Goal: Task Accomplishment & Management: Use online tool/utility

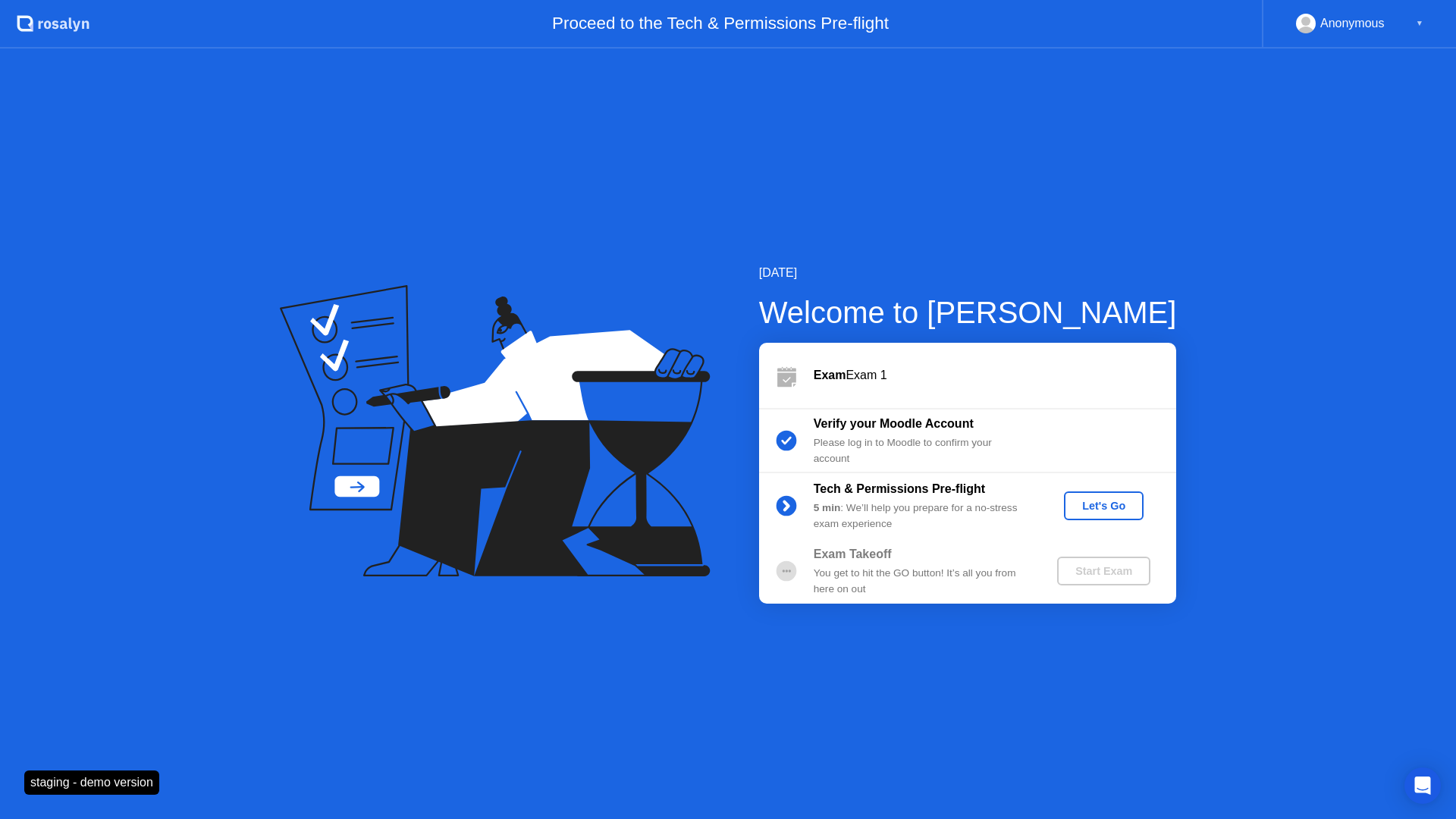
click at [1097, 501] on div "Let's Go" at bounding box center [1104, 506] width 67 height 12
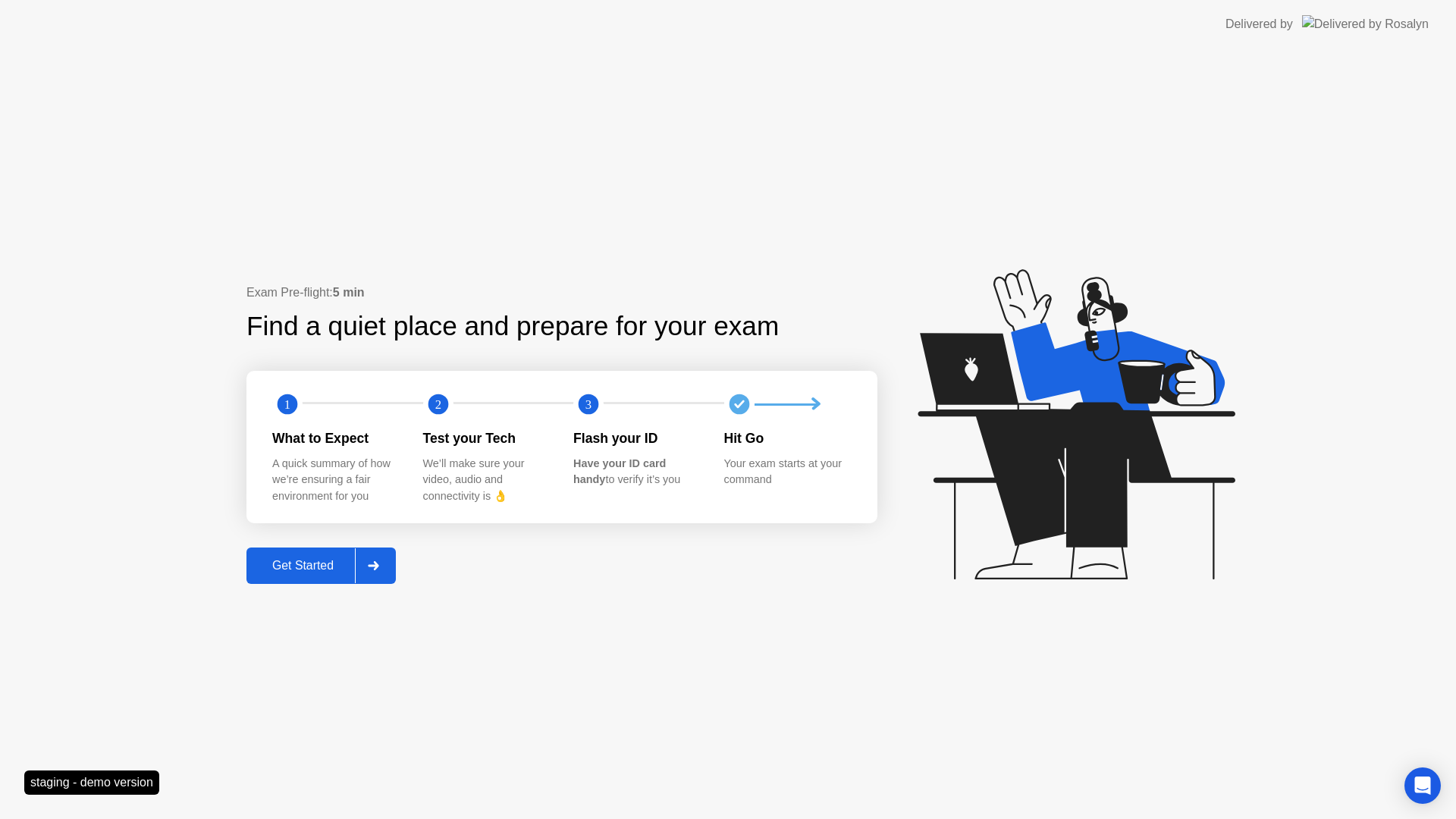
click at [311, 588] on div "Exam Pre-flight: 5 min Find a quiet place and prepare for your exam 1 2 3 What …" at bounding box center [728, 433] width 1456 height 770
click at [343, 563] on div "Get Started" at bounding box center [303, 565] width 103 height 13
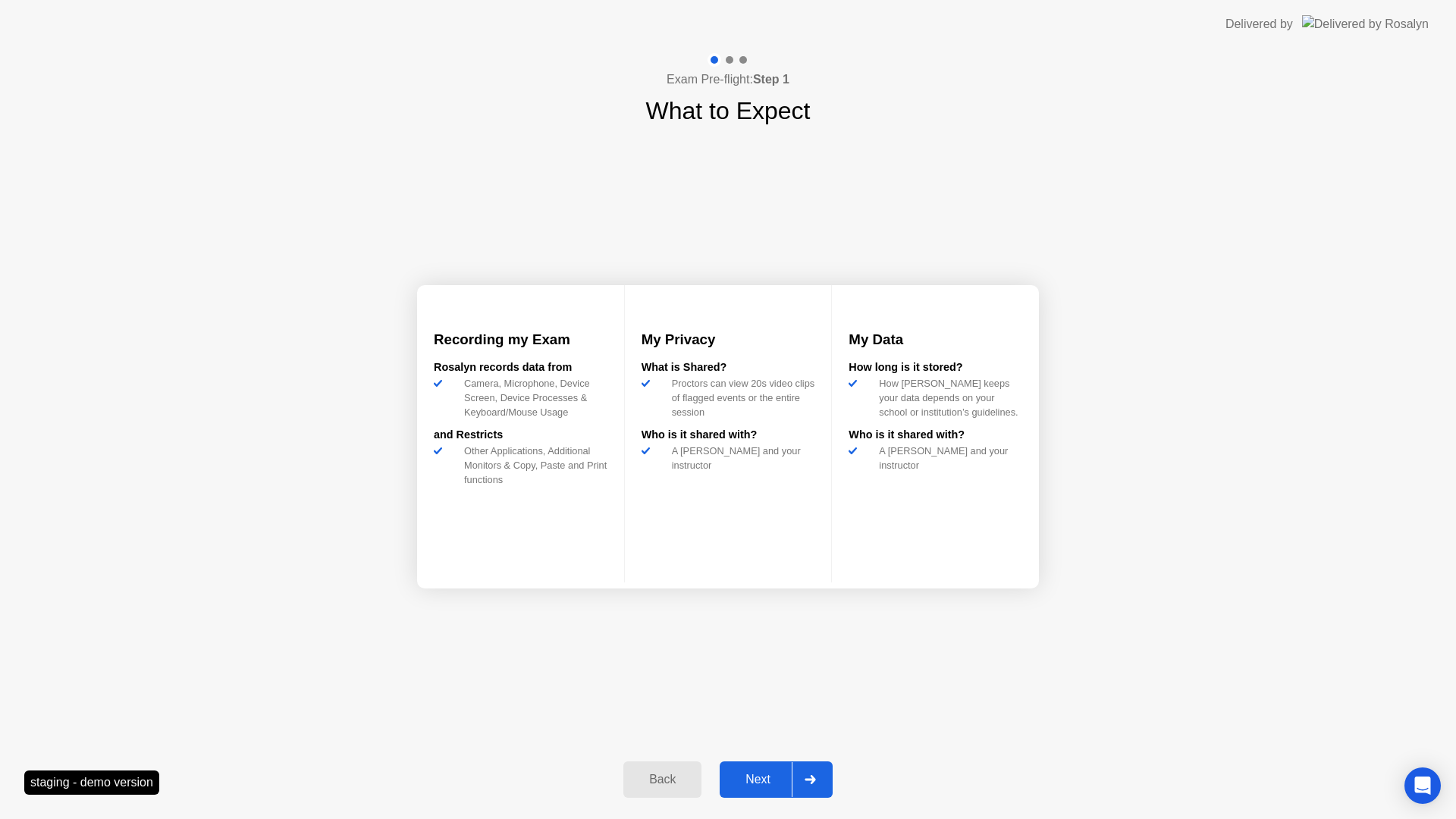
click at [778, 777] on div "Next" at bounding box center [758, 779] width 67 height 13
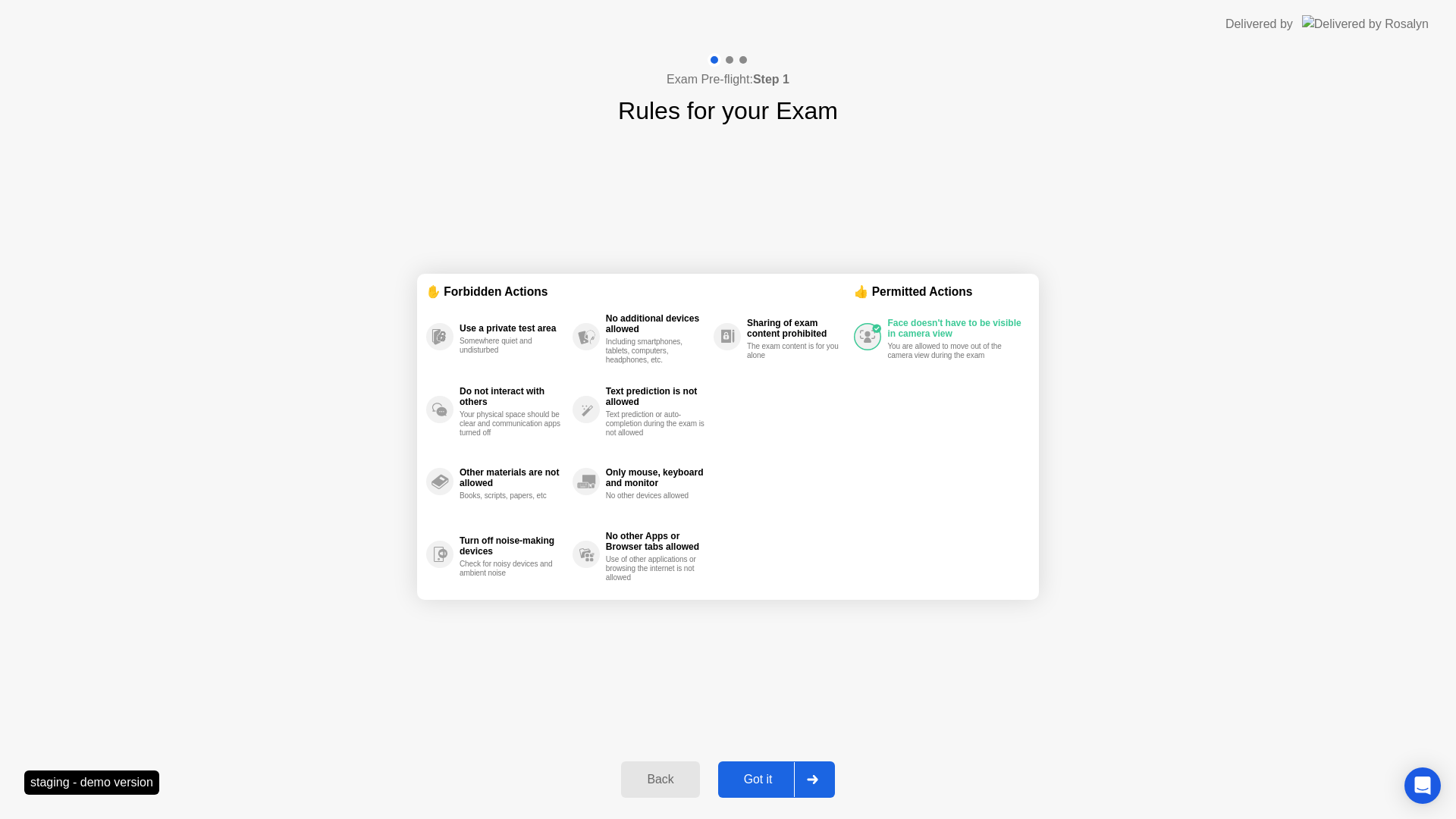
click at [763, 793] on button "Got it" at bounding box center [777, 779] width 117 height 36
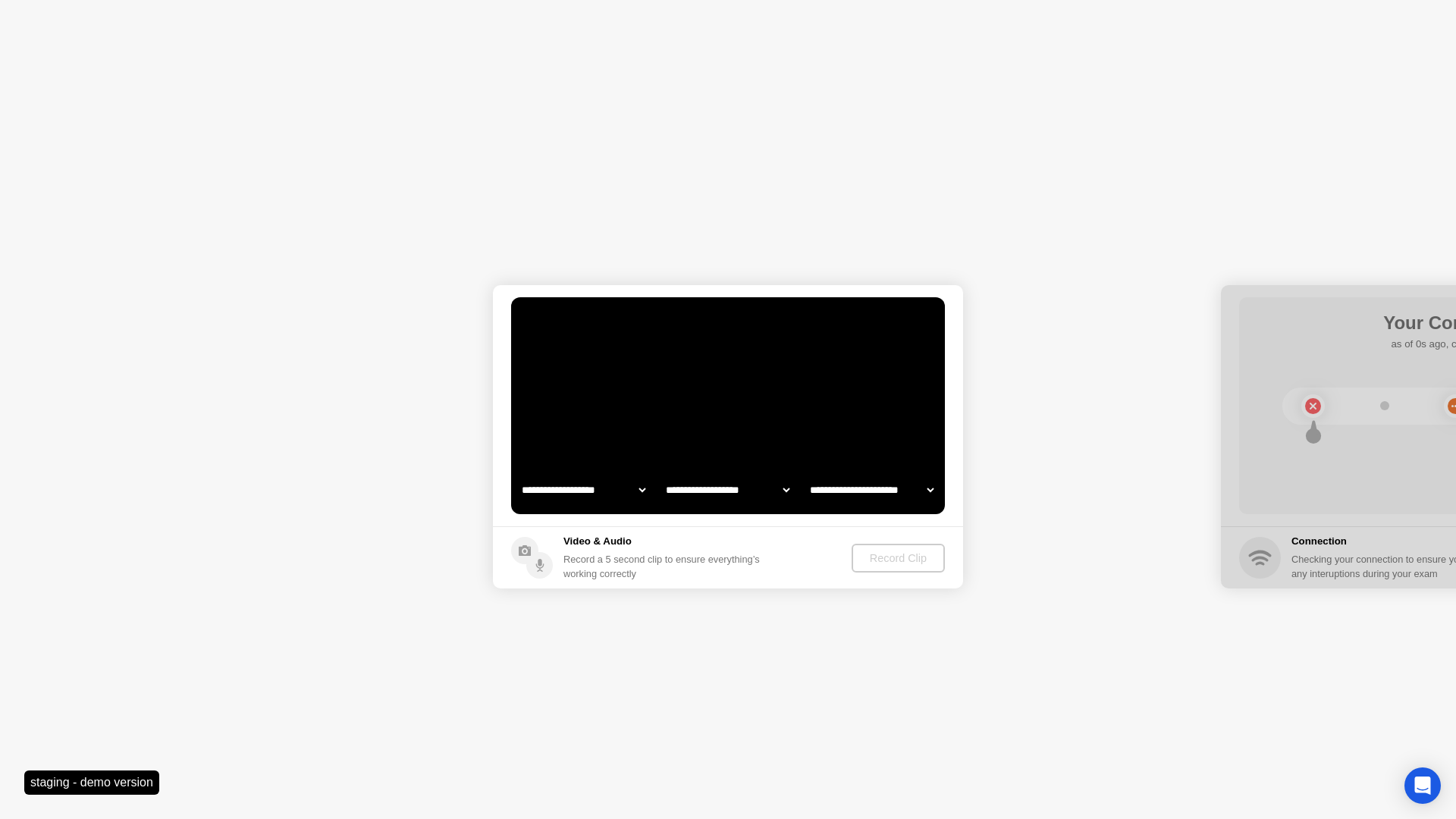
select select "**********"
select select "*******"
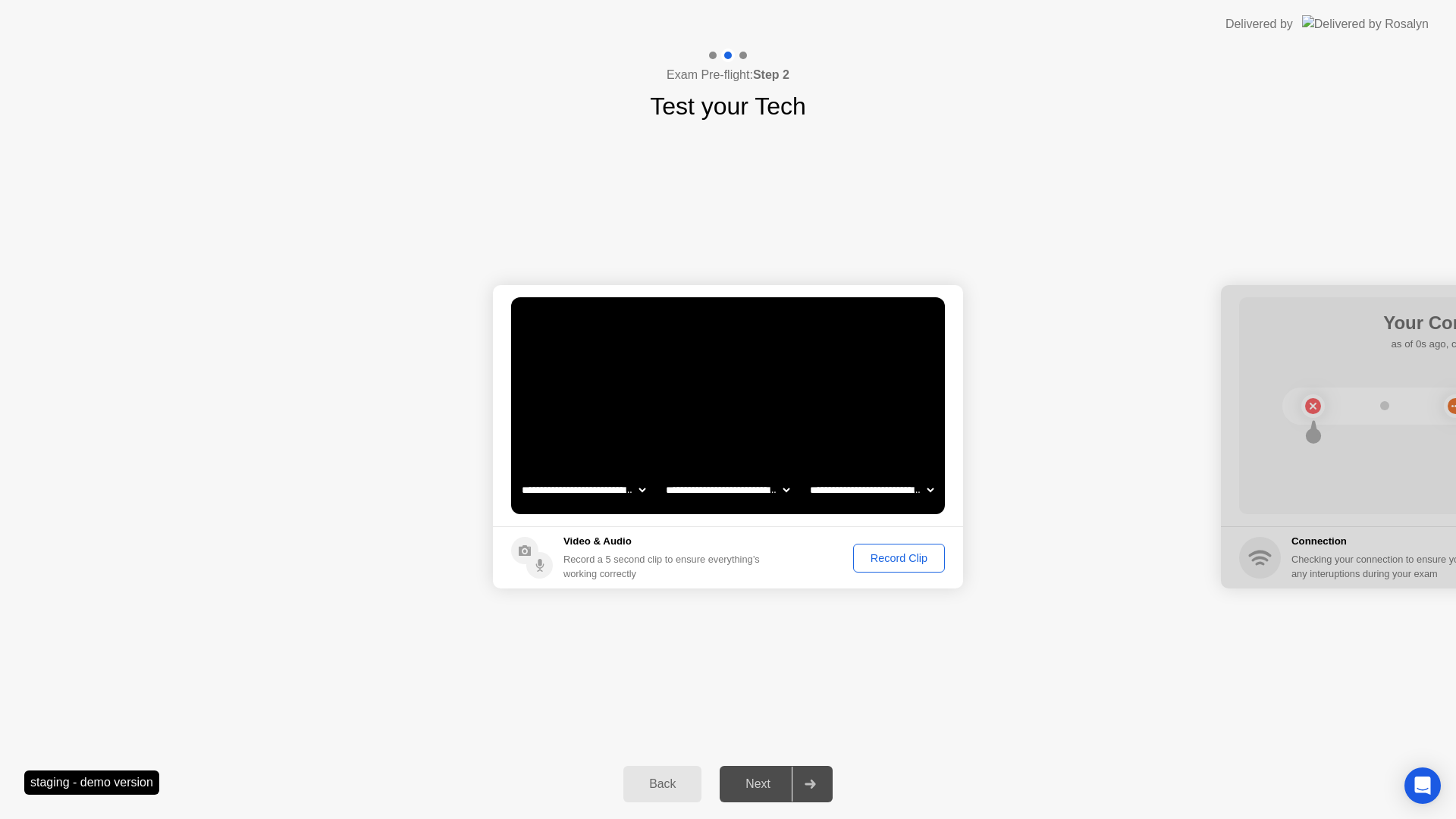
click at [915, 556] on div "Record Clip" at bounding box center [900, 558] width 81 height 12
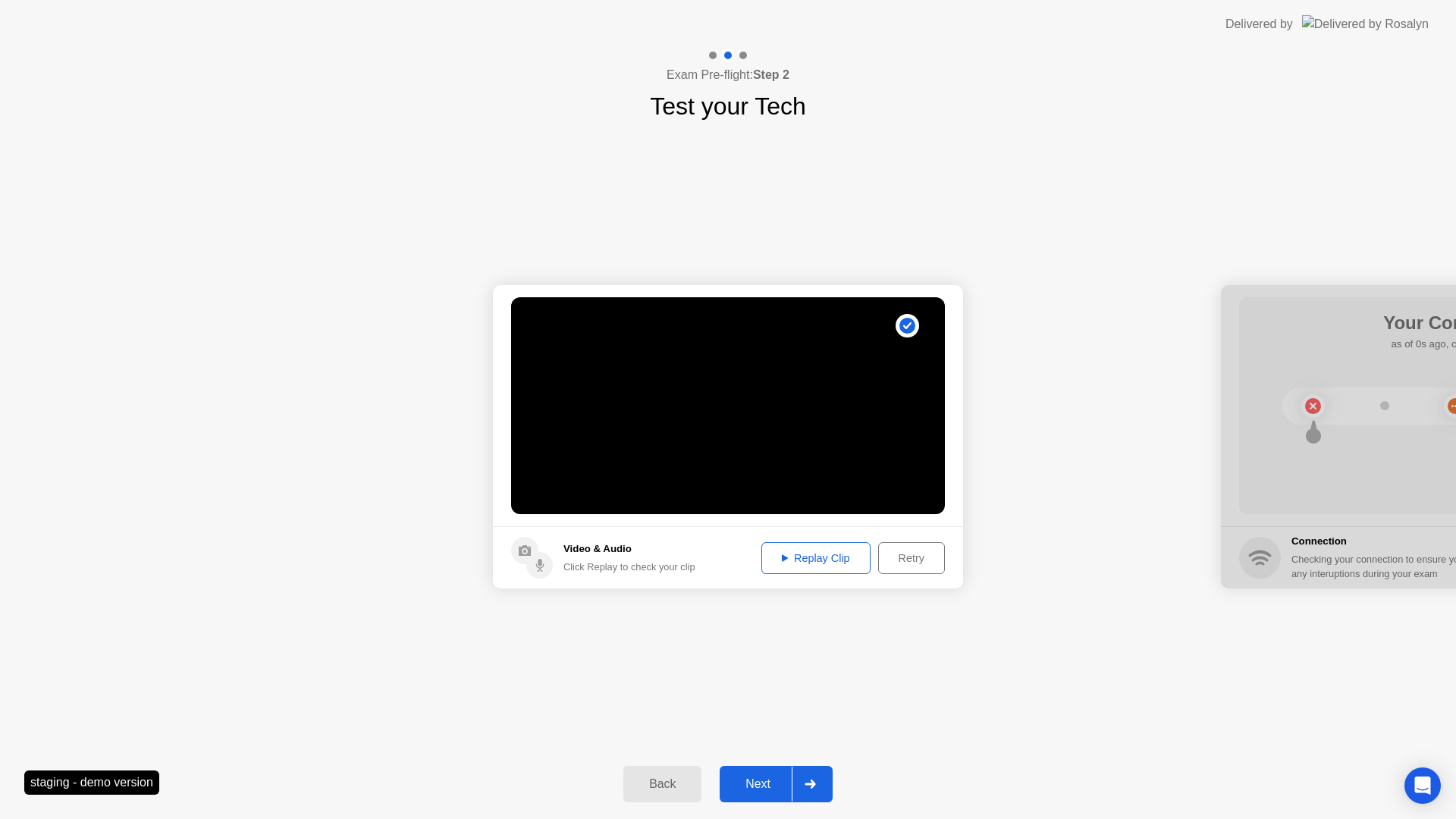
click at [785, 786] on div "Next" at bounding box center [758, 784] width 67 height 13
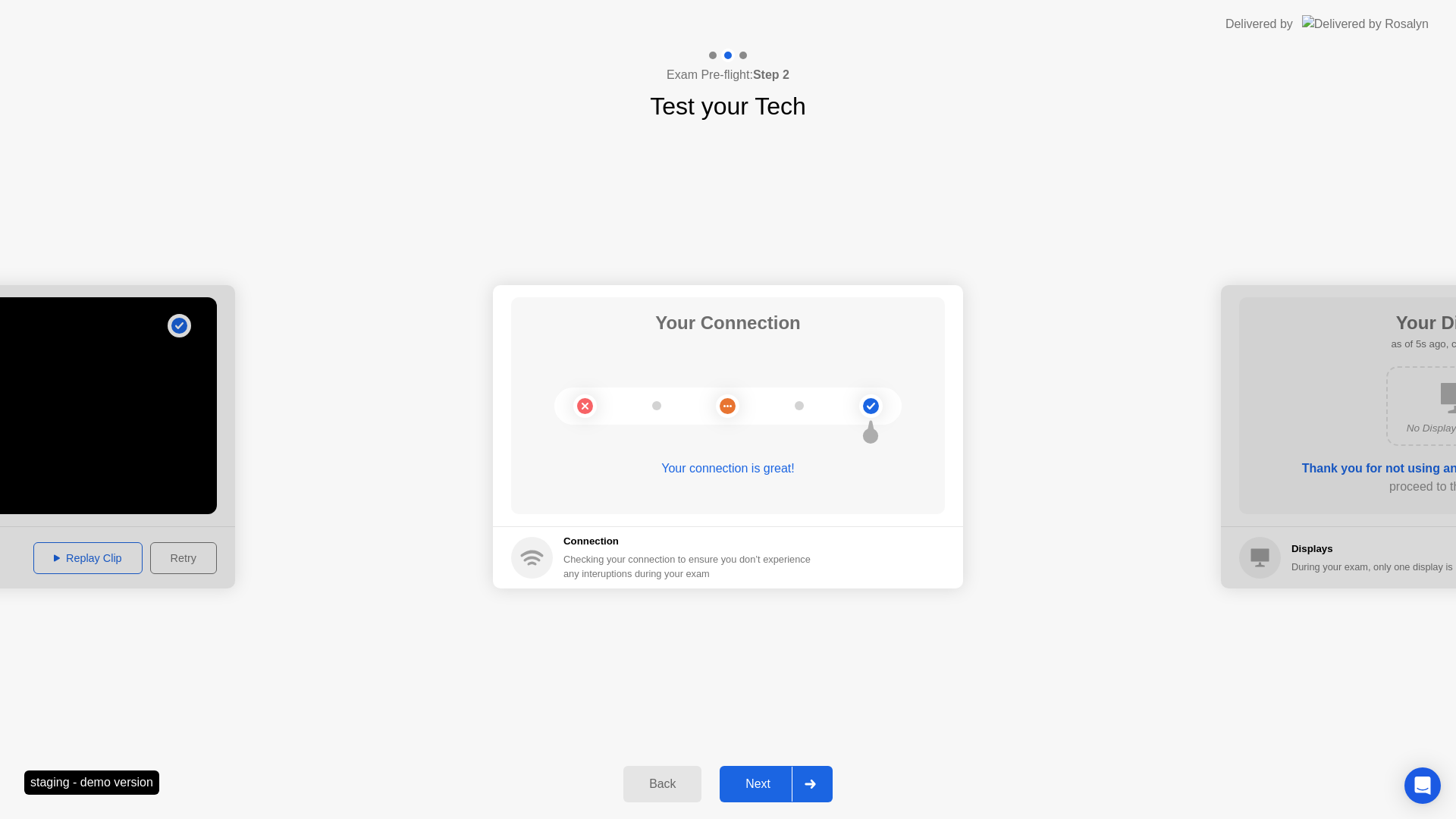
click at [769, 801] on div "Back Next" at bounding box center [728, 784] width 1456 height 70
click at [774, 800] on button "Next" at bounding box center [777, 784] width 113 height 36
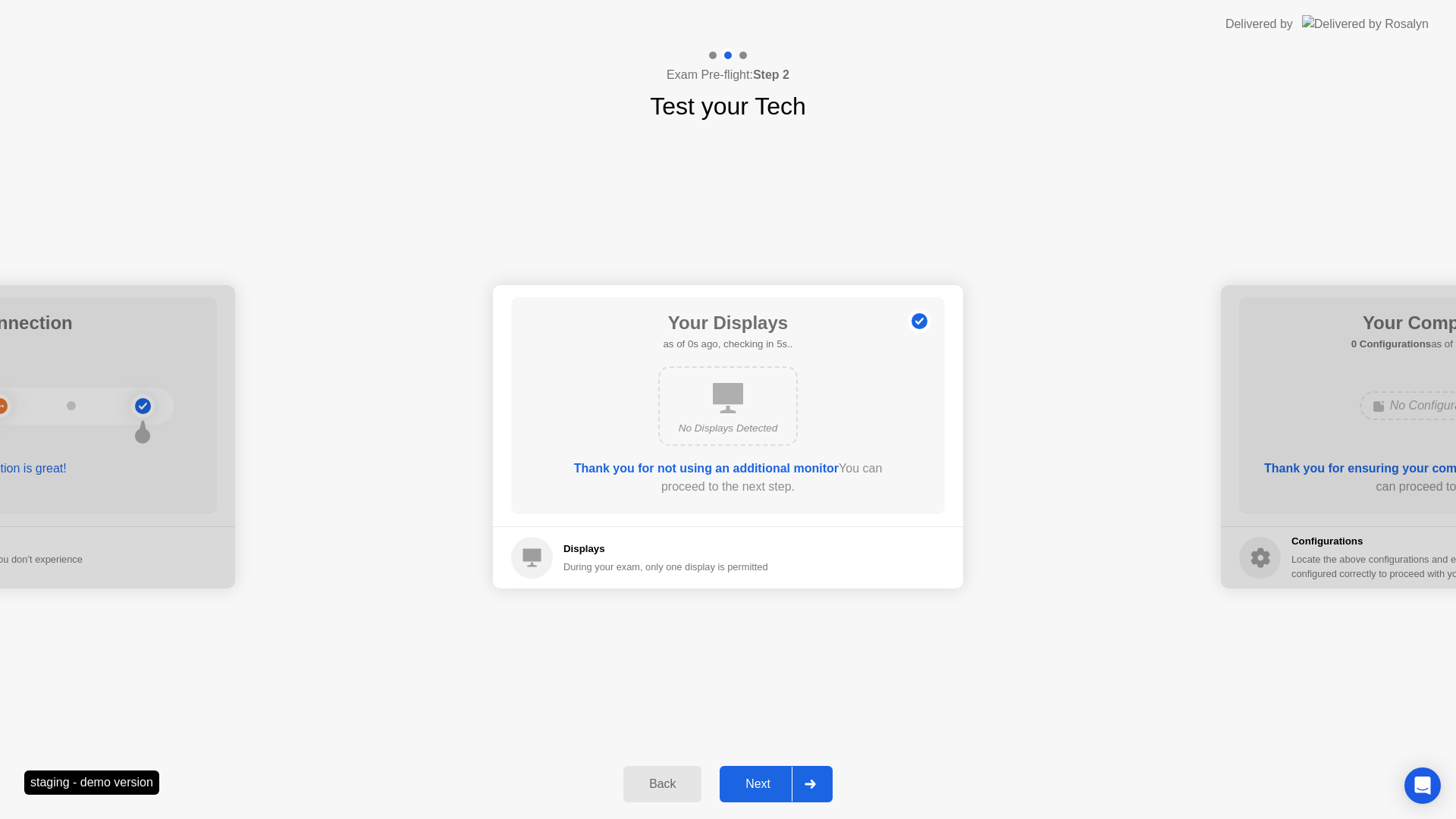
click at [776, 799] on button "Next" at bounding box center [777, 784] width 113 height 36
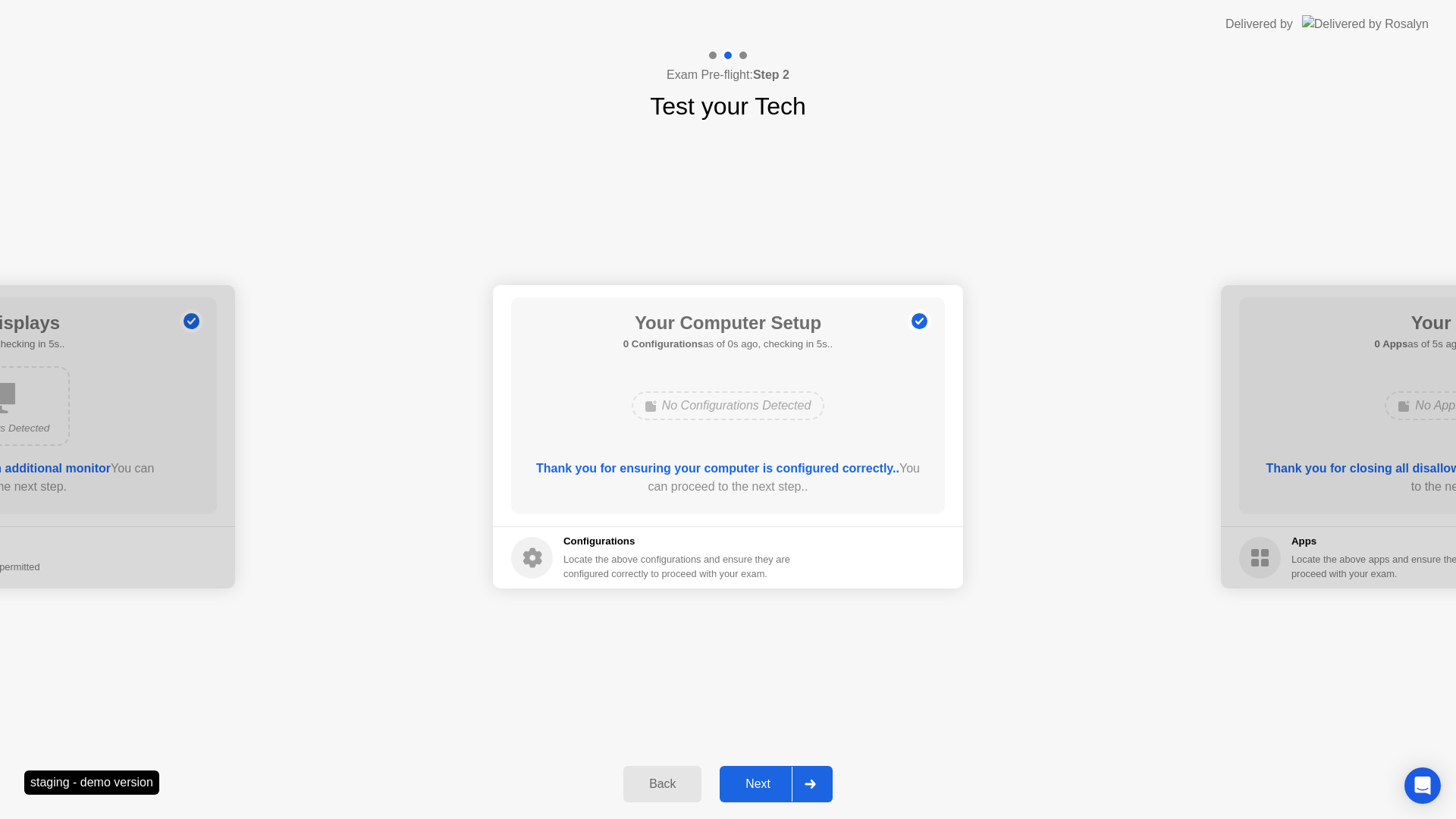
click at [772, 800] on button "Next" at bounding box center [777, 784] width 113 height 36
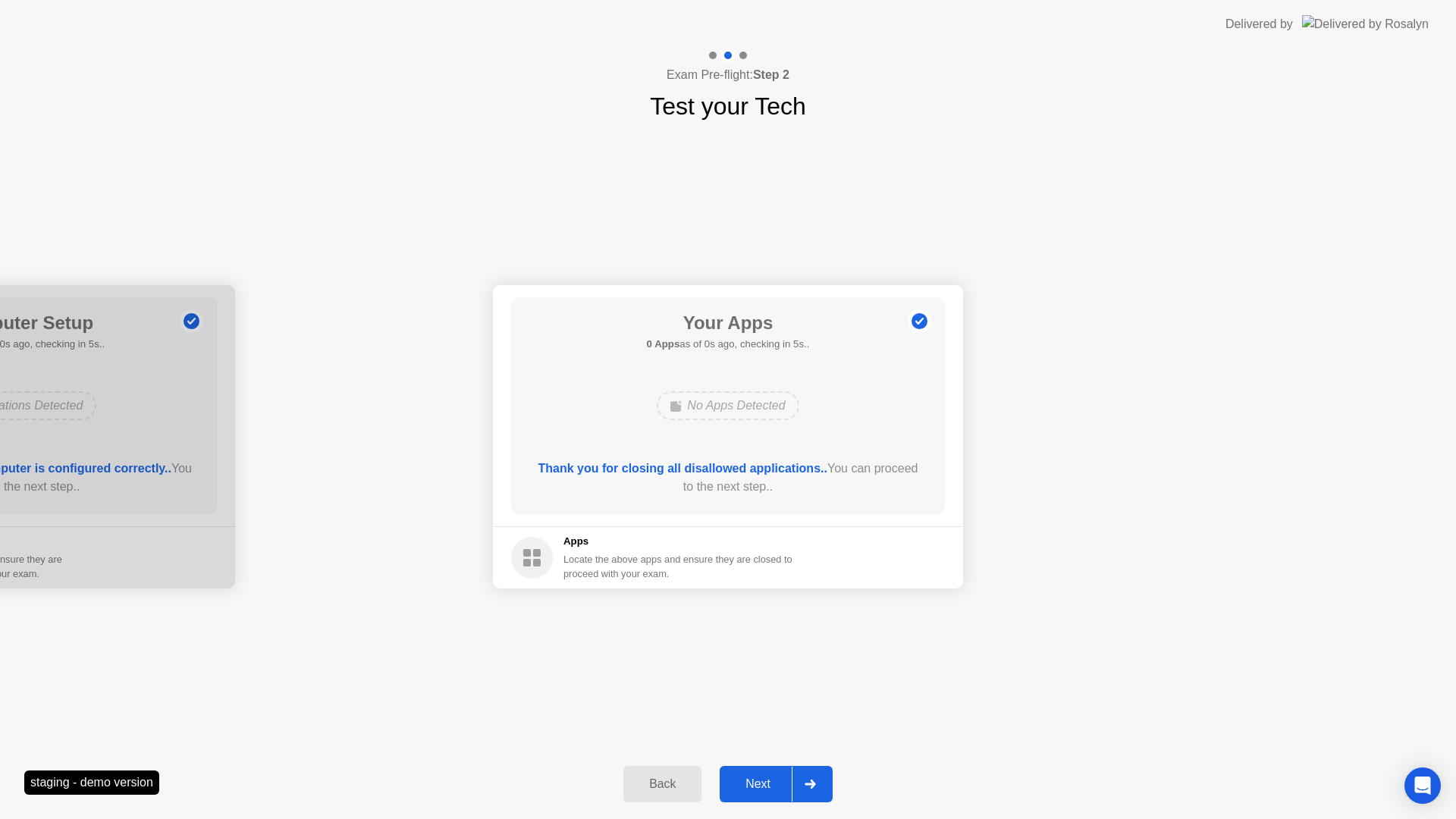
click at [769, 800] on button "Next" at bounding box center [777, 784] width 113 height 36
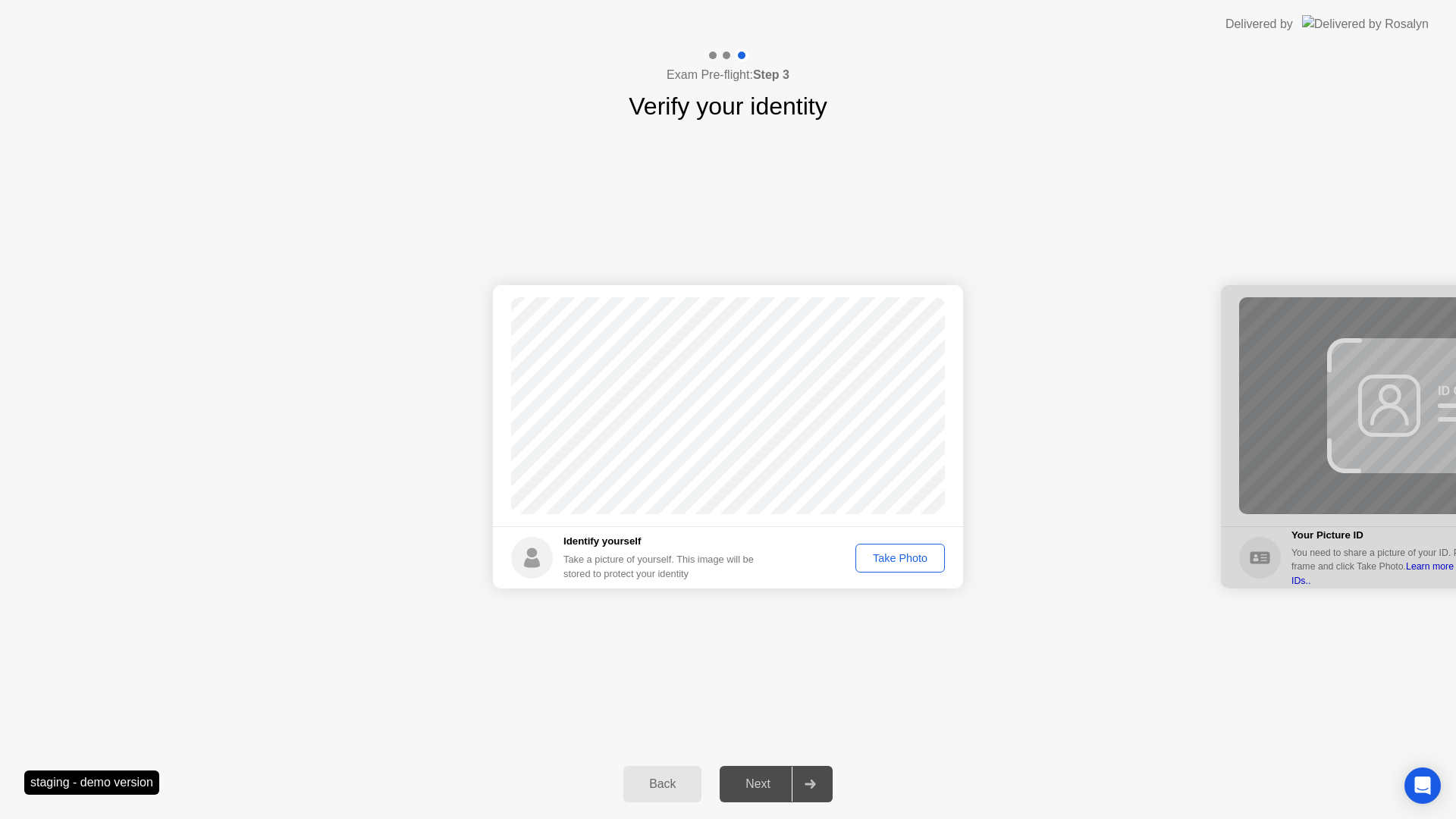
click at [916, 572] on footer "Identify yourself Take a picture of yourself. This image will be stored to prot…" at bounding box center [728, 557] width 471 height 62
click at [913, 559] on div "Take Photo" at bounding box center [900, 558] width 79 height 12
click at [785, 790] on button "Next" at bounding box center [777, 784] width 113 height 36
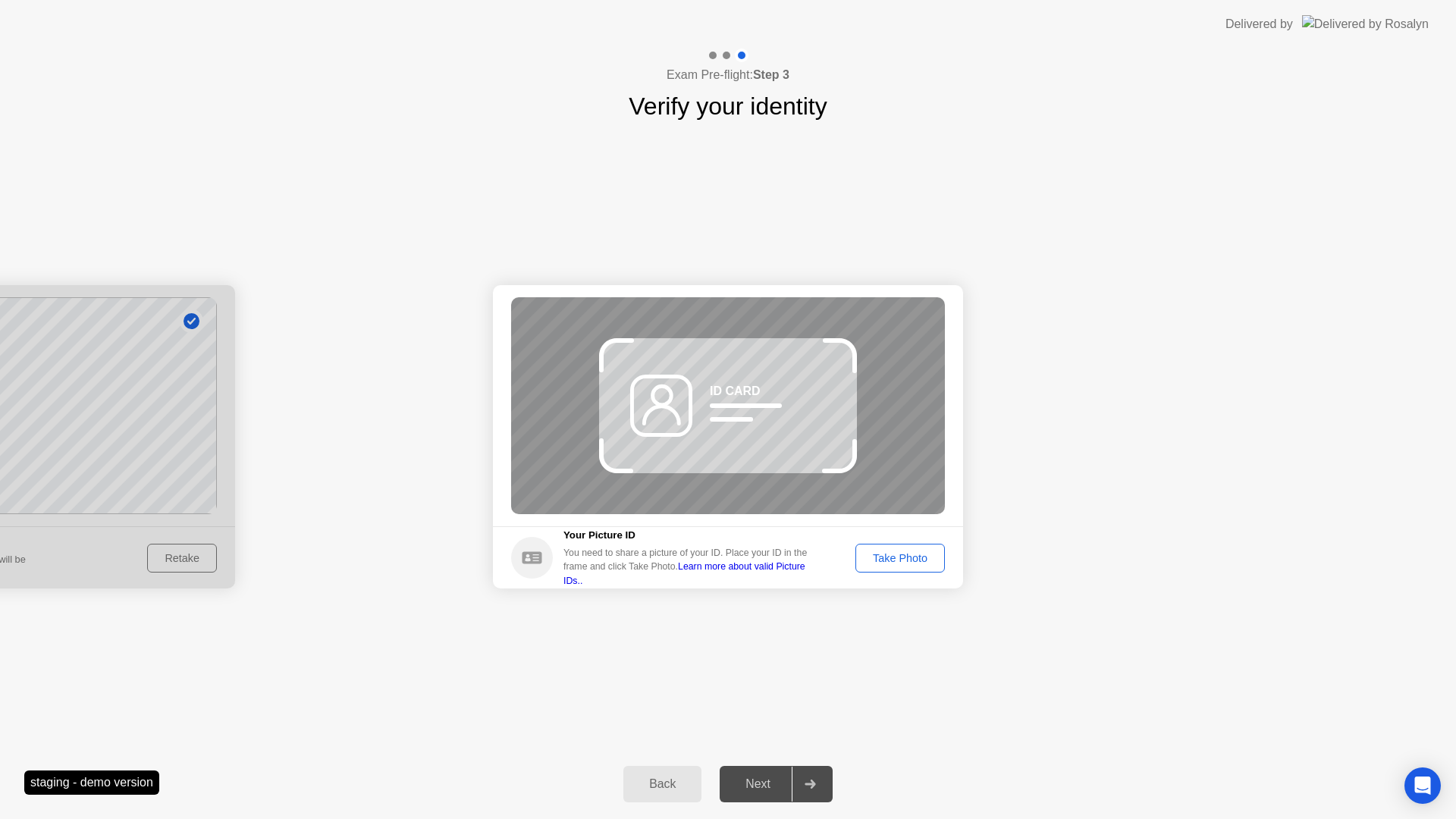
drag, startPoint x: 923, startPoint y: 558, endPoint x: 876, endPoint y: 795, distance: 241.6
click at [922, 558] on div "Take Photo" at bounding box center [900, 558] width 79 height 12
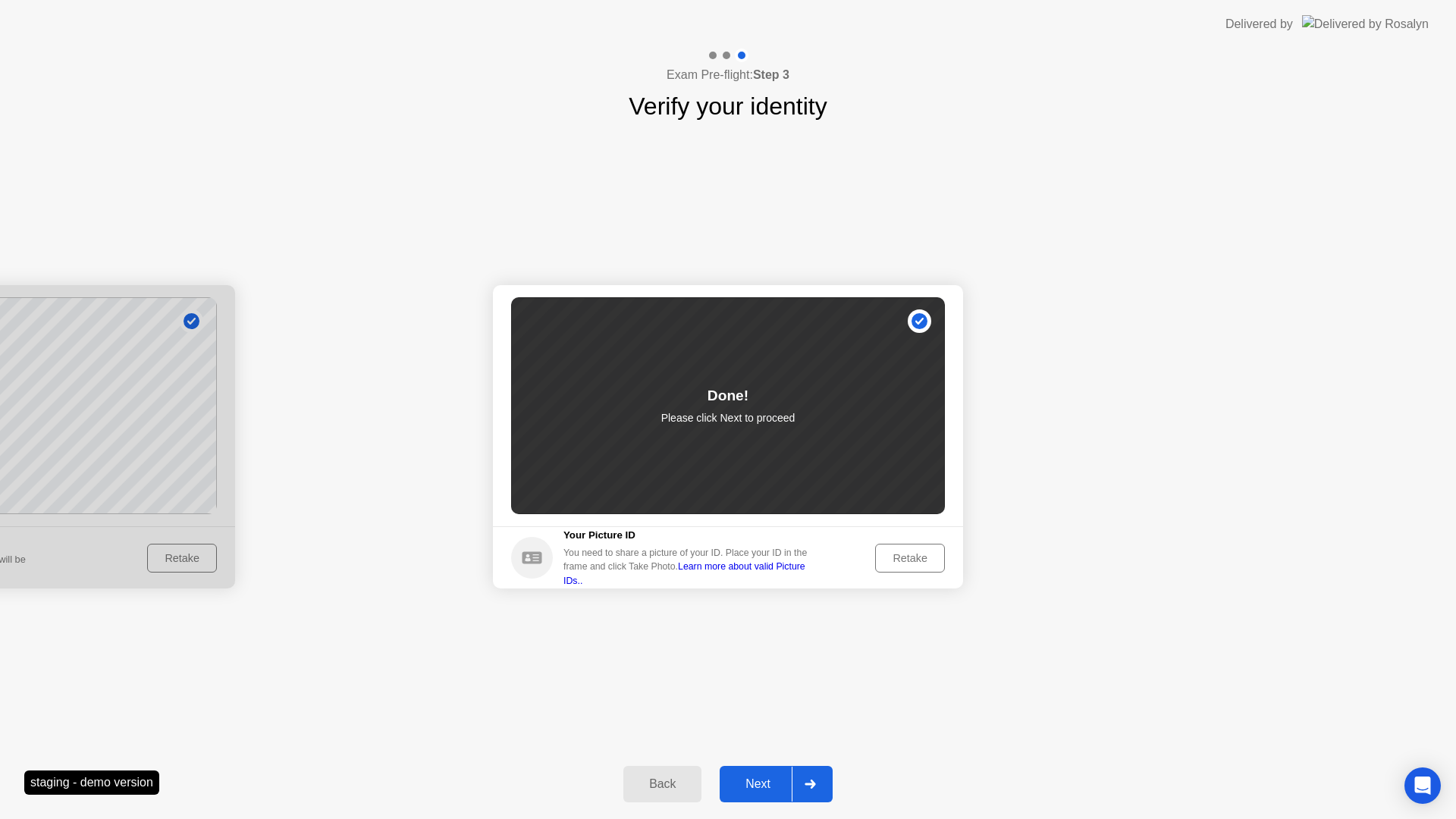
click at [779, 795] on button "Next" at bounding box center [777, 784] width 113 height 36
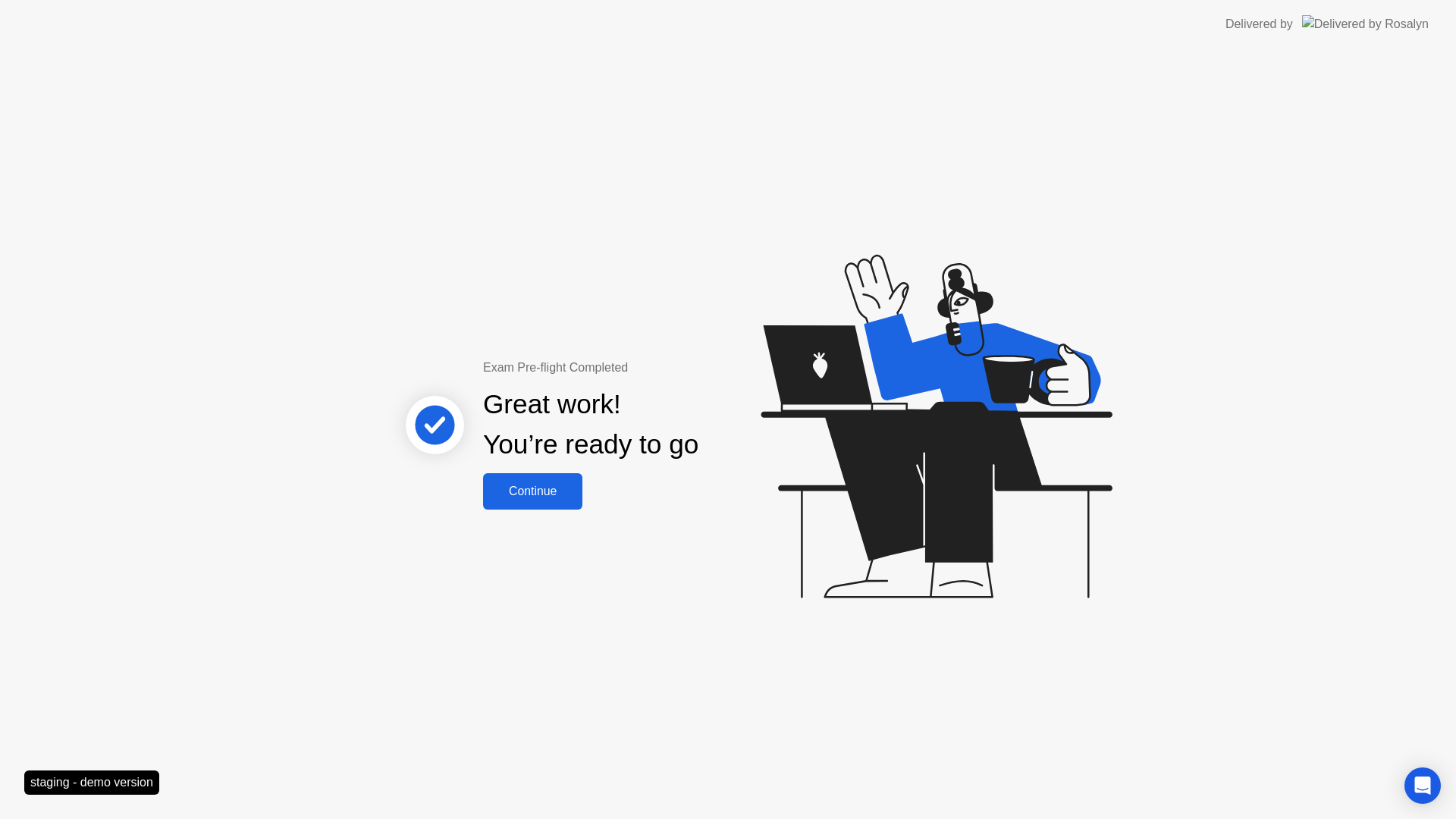
click at [578, 497] on div "Continue" at bounding box center [533, 491] width 90 height 13
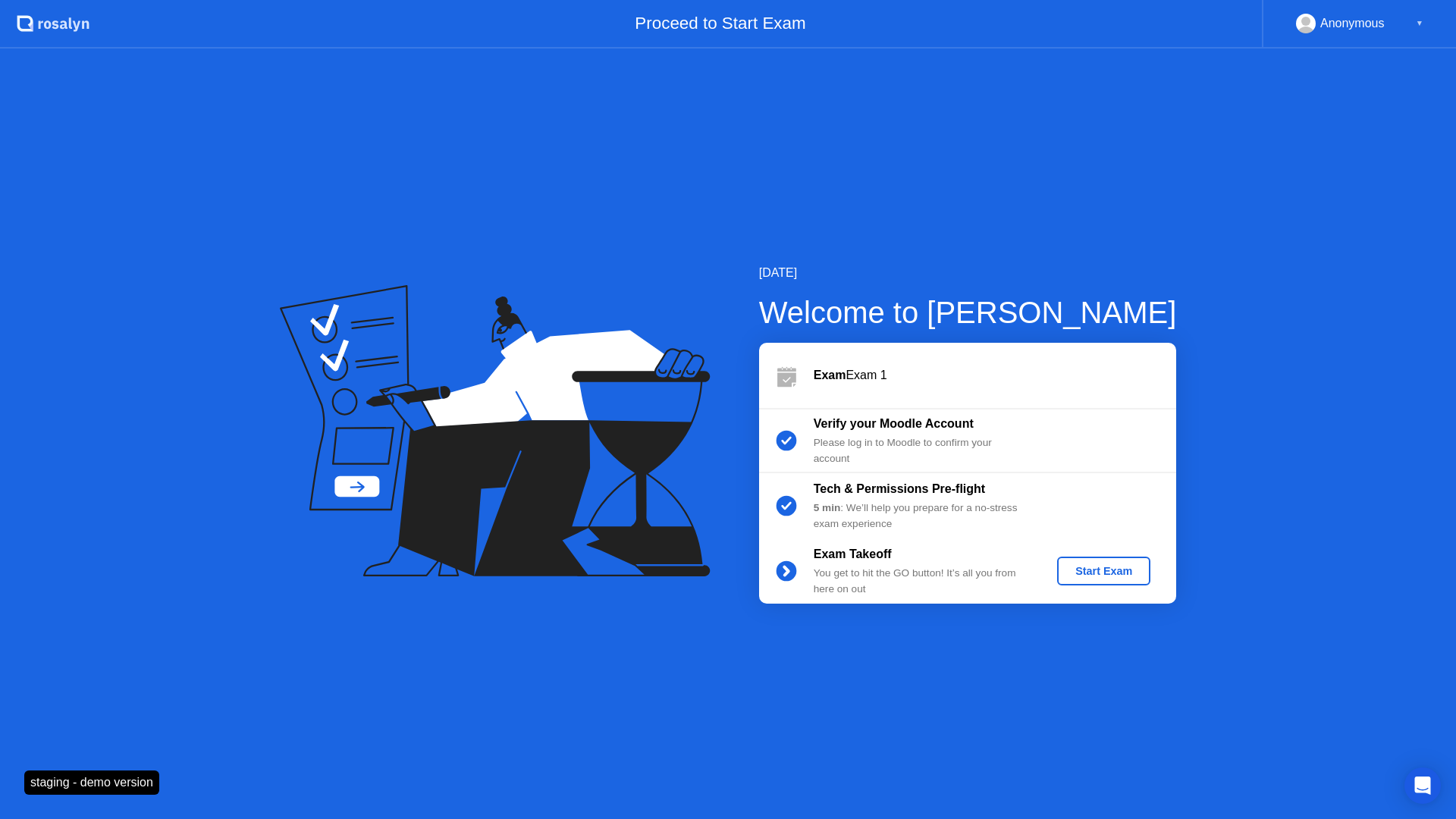
drag, startPoint x: 1163, startPoint y: 573, endPoint x: 1153, endPoint y: 574, distance: 10.0
click at [1163, 573] on div "Start Exam" at bounding box center [1104, 570] width 144 height 29
click at [1104, 575] on div "Start Exam" at bounding box center [1104, 571] width 81 height 12
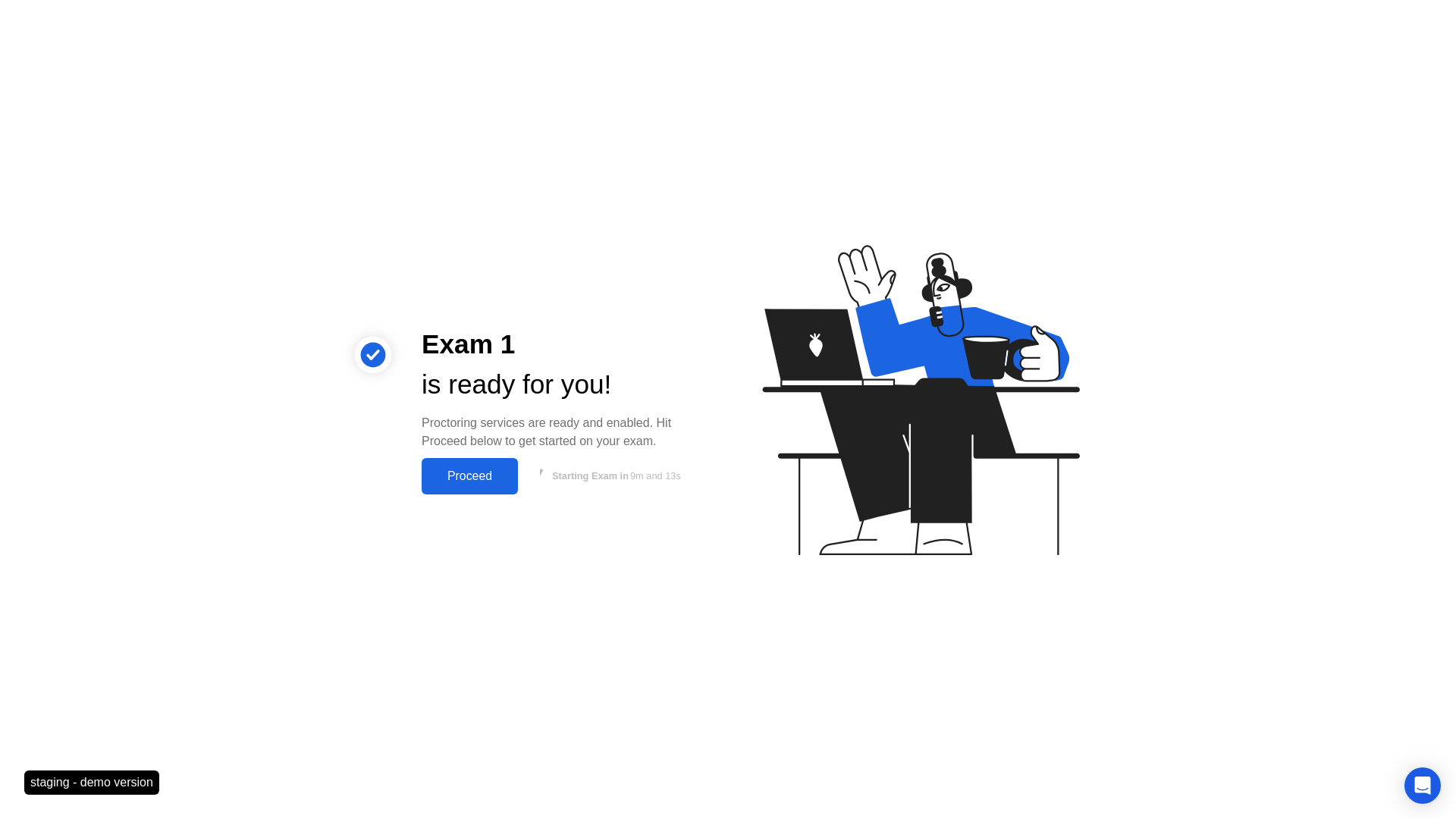
click at [488, 478] on div "Proceed" at bounding box center [470, 476] width 88 height 13
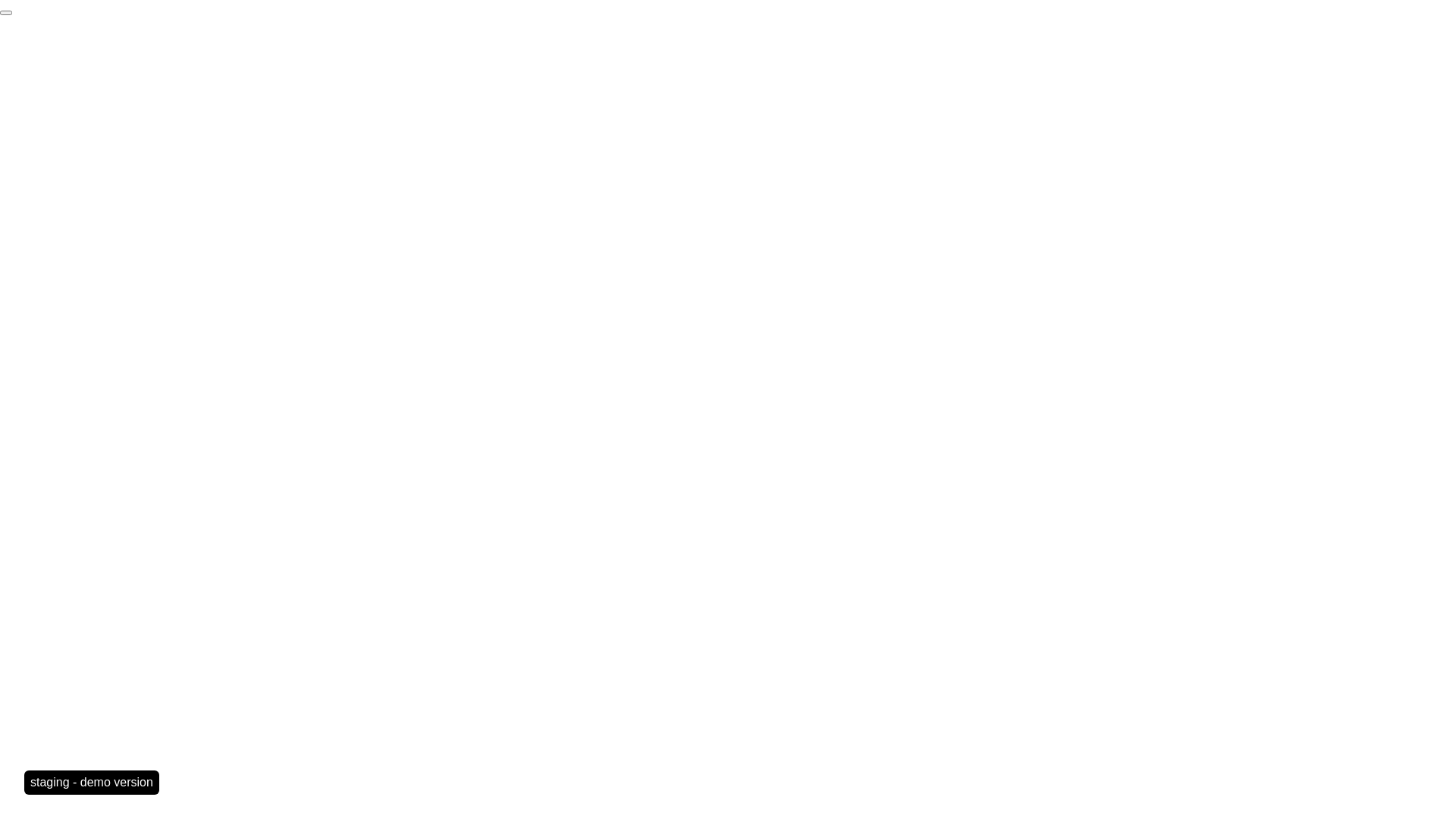
click div "End Proctoring Session"
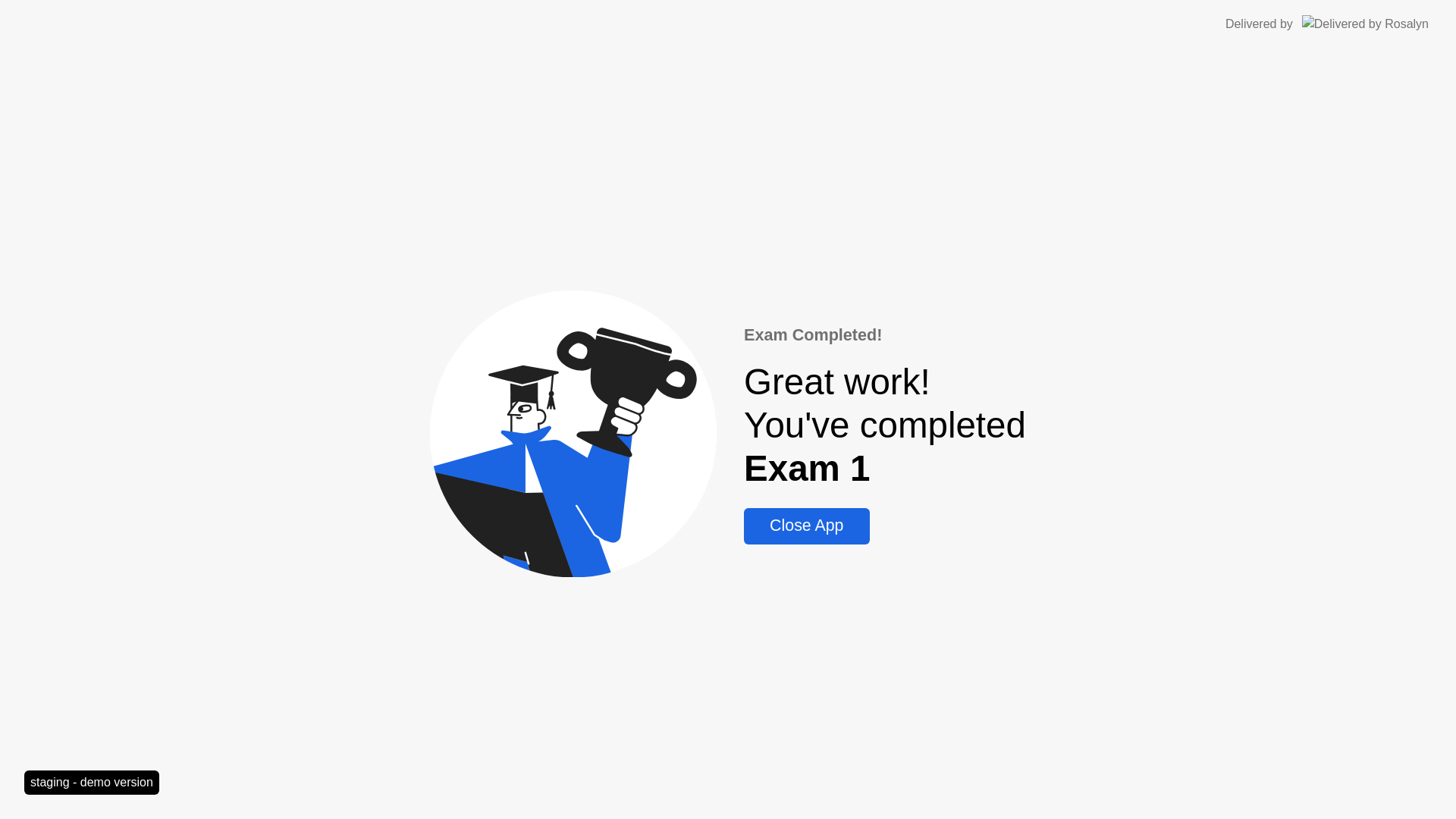
click at [807, 531] on div "Close App" at bounding box center [806, 525] width 116 height 19
